Goal: Complete application form

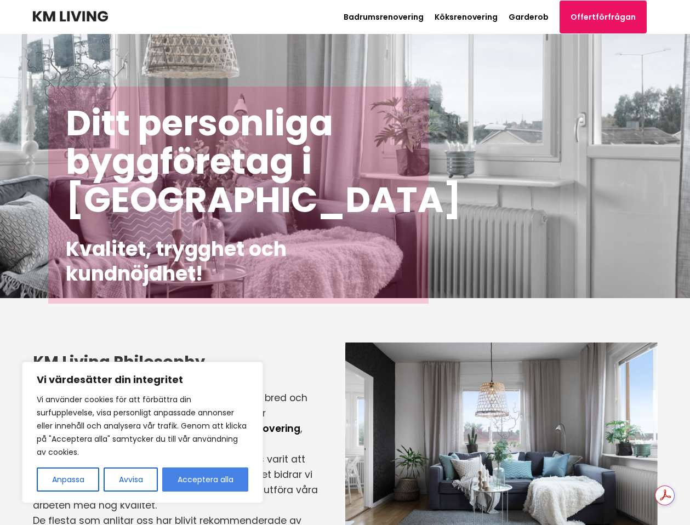
click at [220, 474] on button "Acceptera alla" at bounding box center [205, 480] width 86 height 24
checkbox input "true"
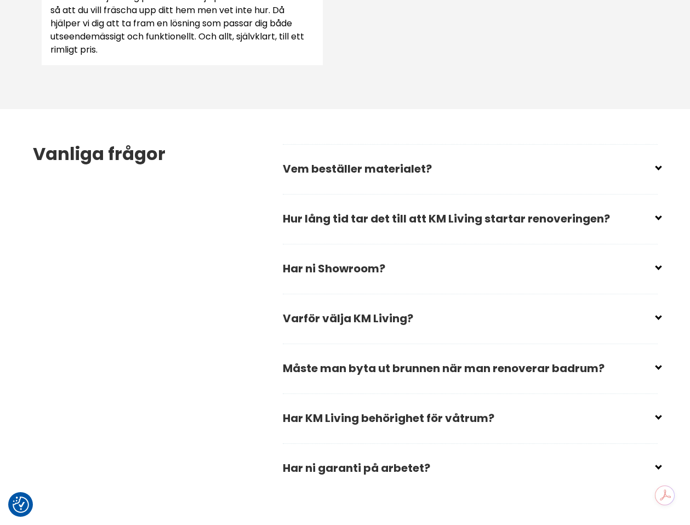
scroll to position [1507, 0]
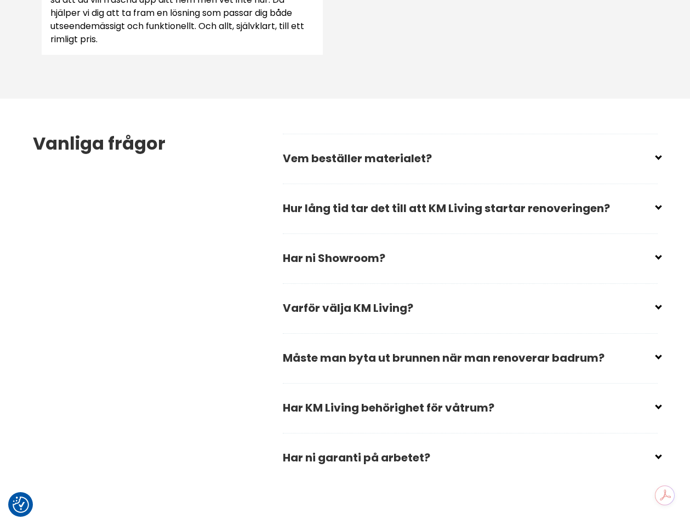
click at [405, 221] on h2 "Hur lång tid tar det till att KM Living startar renoveringen?" at bounding box center [470, 212] width 375 height 37
click at [416, 206] on input "checkbox" at bounding box center [472, 204] width 375 height 16
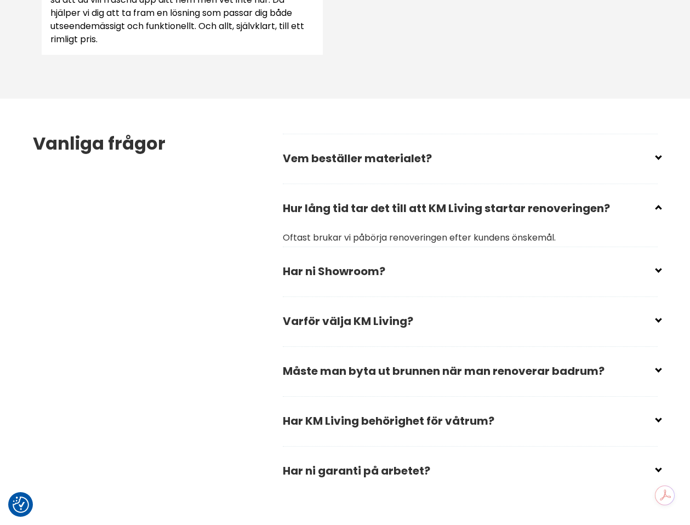
click at [405, 207] on input "checkbox" at bounding box center [472, 204] width 375 height 16
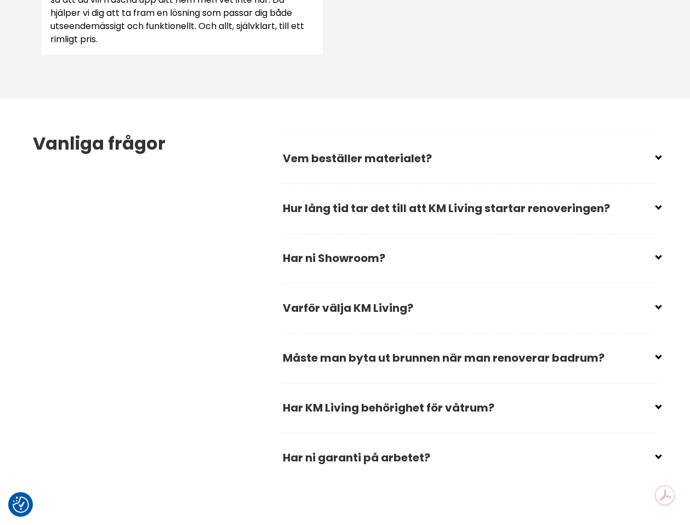
click at [405, 207] on input "checkbox" at bounding box center [472, 204] width 375 height 16
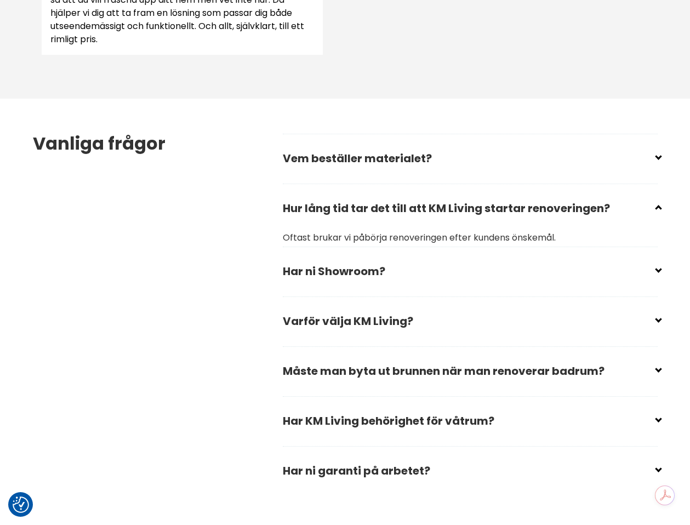
click at [405, 207] on input "checkbox" at bounding box center [472, 204] width 375 height 16
checkbox input "true"
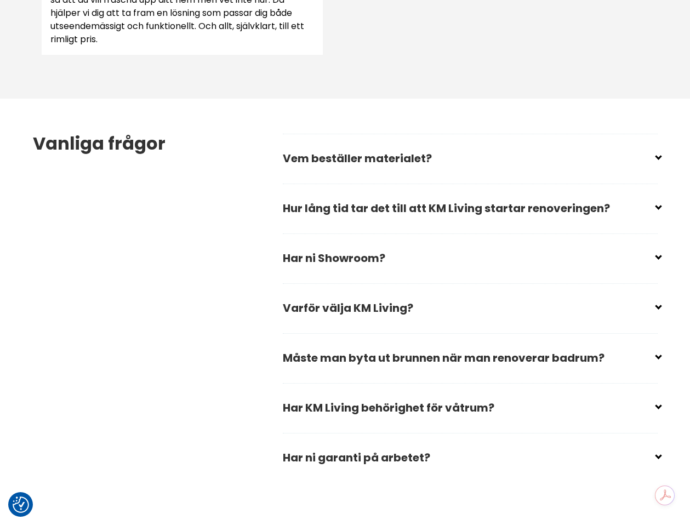
click at [404, 247] on input "checkbox" at bounding box center [472, 254] width 375 height 16
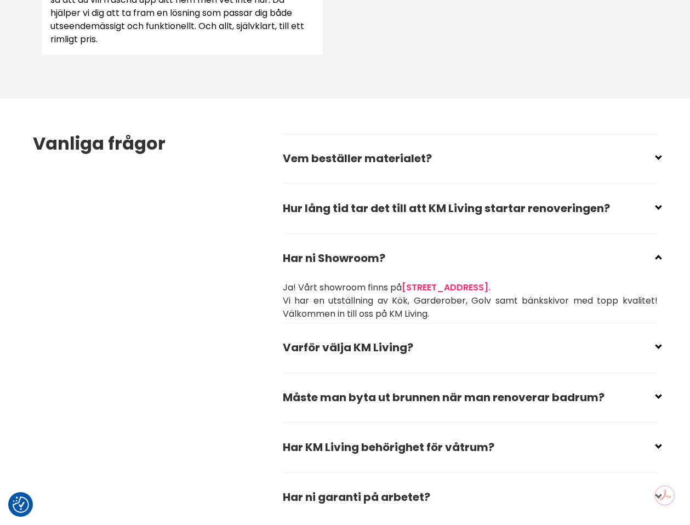
click at [406, 251] on input "checkbox" at bounding box center [472, 254] width 375 height 16
checkbox input "true"
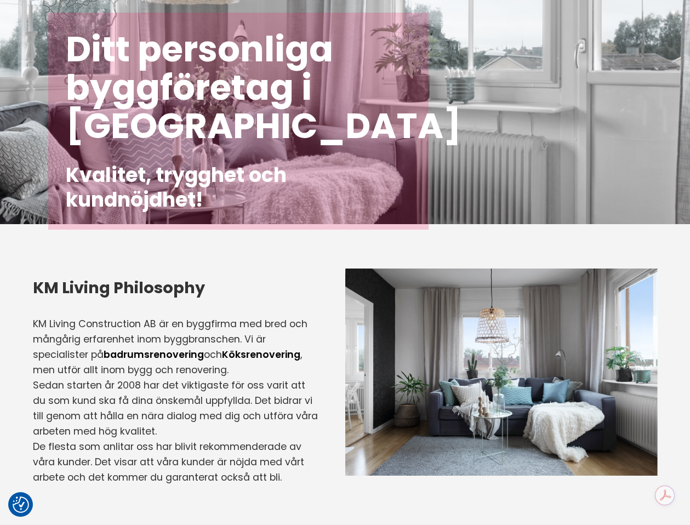
scroll to position [0, 0]
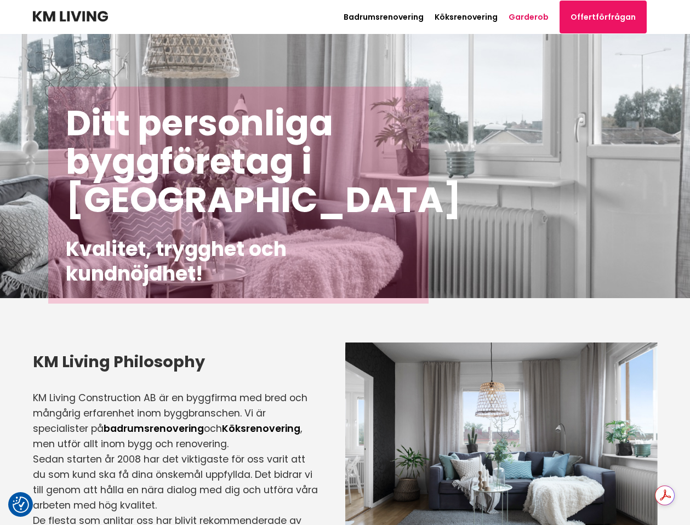
click at [533, 19] on link "Garderob" at bounding box center [529, 17] width 40 height 11
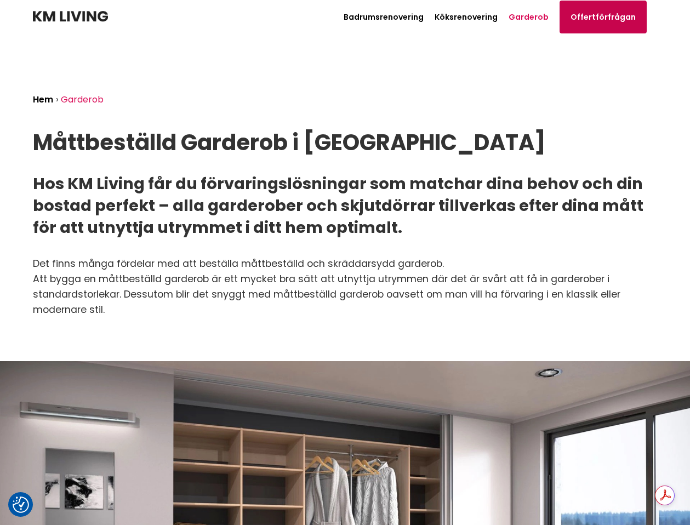
click at [601, 19] on link "Offertförfrågan" at bounding box center [603, 17] width 87 height 33
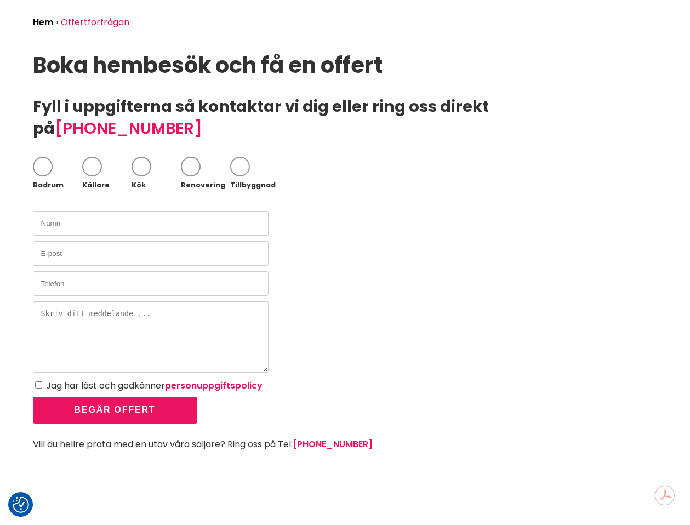
scroll to position [81, 0]
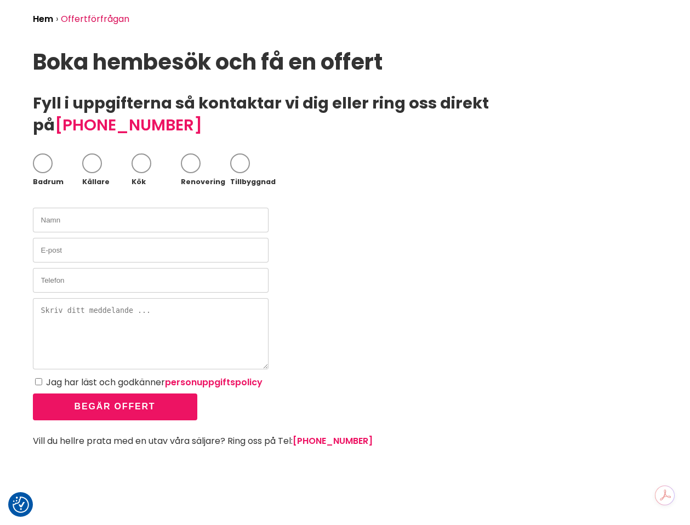
click at [197, 154] on span at bounding box center [191, 164] width 20 height 20
checkbox input "true"
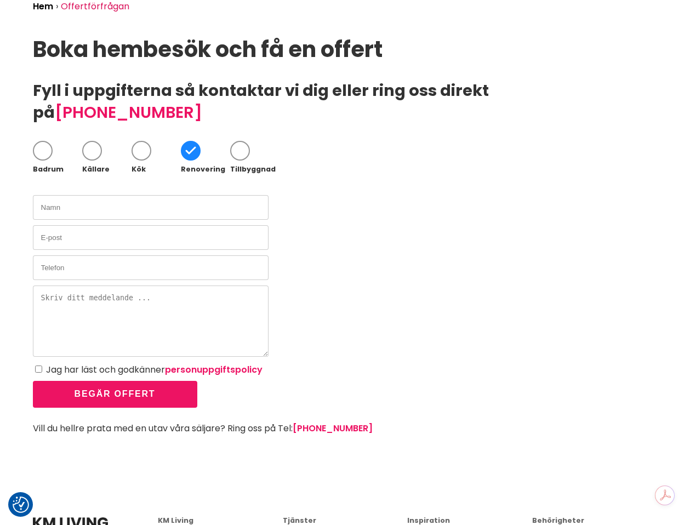
scroll to position [98, 0]
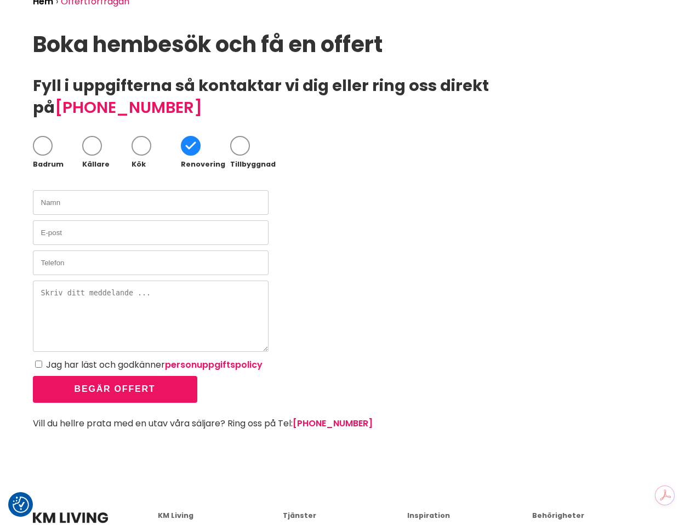
click at [152, 304] on textarea at bounding box center [151, 316] width 236 height 71
paste textarea "Hej! Vi söker någon som kan hjälpa oss att bygga en platsbyggd hallmöbel i vår …"
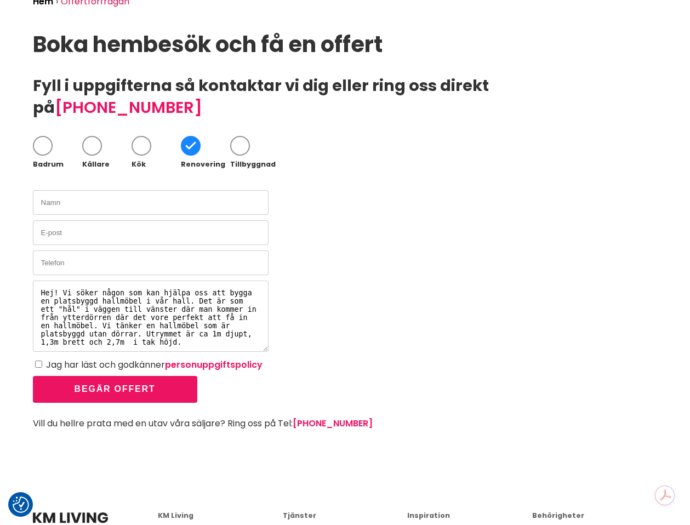
scroll to position [4, 0]
type textarea "Hej! Vi söker någon som kan hjälpa oss att bygga en platsbyggd hallmöbel i vår …"
click at [172, 190] on input "text" at bounding box center [151, 202] width 236 height 25
type input "[PERSON_NAME]"
click at [162, 220] on input "email" at bounding box center [151, 232] width 236 height 25
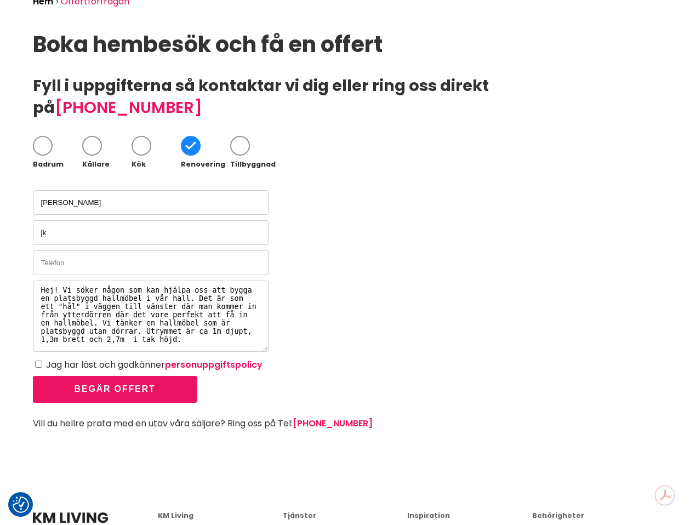
type input "[EMAIL_ADDRESS][DOMAIN_NAME]"
click at [174, 251] on input "text" at bounding box center [151, 263] width 236 height 25
type input "0707514467"
click at [39, 361] on input "Jag har läst och godkänner personuppgiftspolicy" at bounding box center [38, 364] width 7 height 7
checkbox input "true"
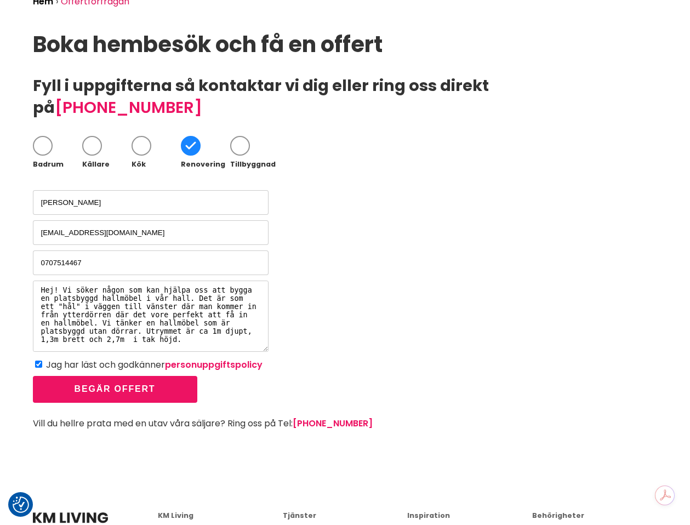
click at [69, 376] on button "Begär offert" at bounding box center [115, 389] width 165 height 27
